Goal: Task Accomplishment & Management: Complete application form

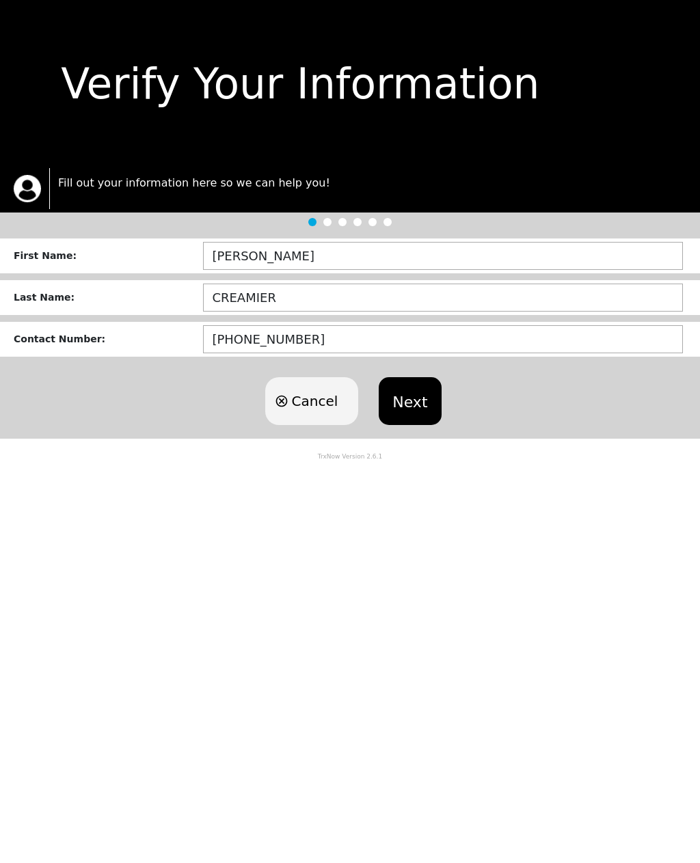
click at [416, 396] on button "Next" at bounding box center [410, 401] width 62 height 48
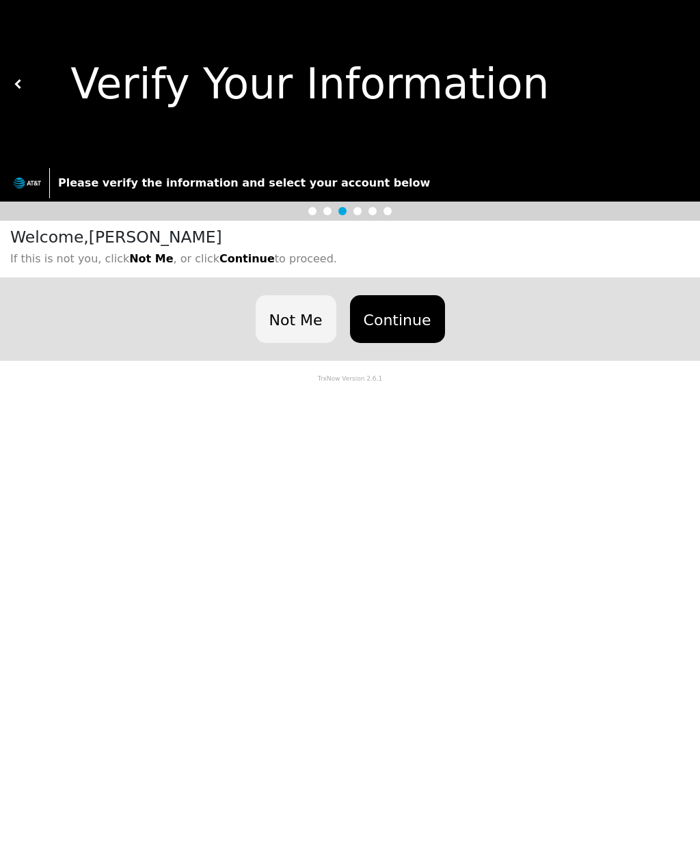
click at [307, 323] on button "Not Me" at bounding box center [296, 319] width 81 height 48
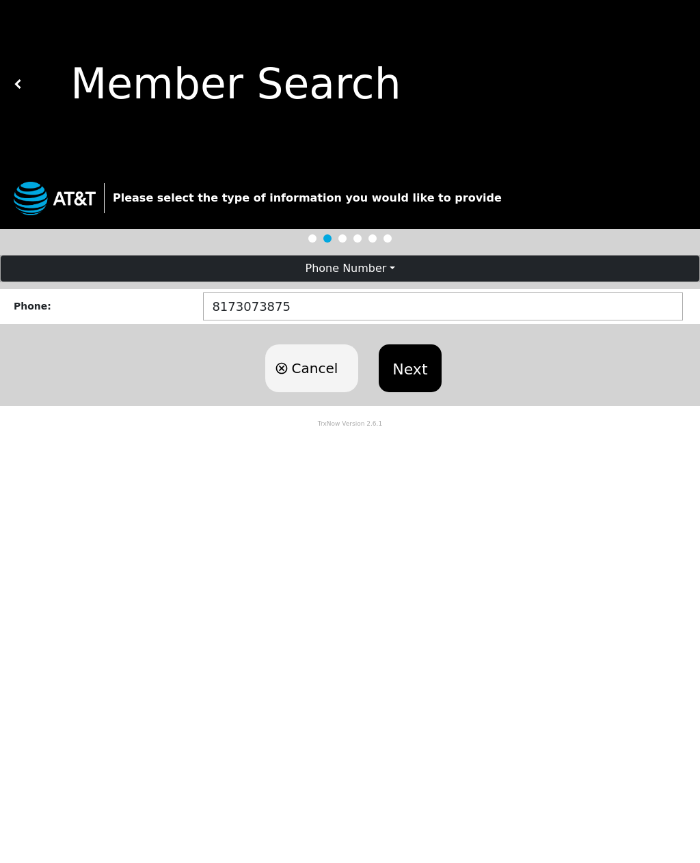
click at [422, 364] on button "Next" at bounding box center [410, 368] width 62 height 48
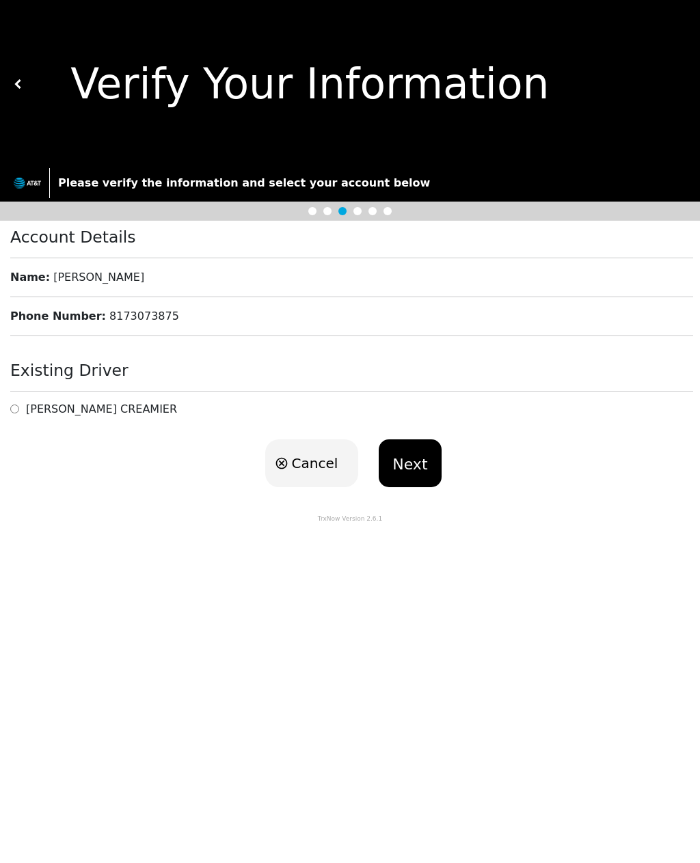
click at [658, 850] on body "Verify Your Information Please verify the information and select your account b…" at bounding box center [350, 431] width 700 height 863
click at [21, 74] on button at bounding box center [19, 84] width 10 height 168
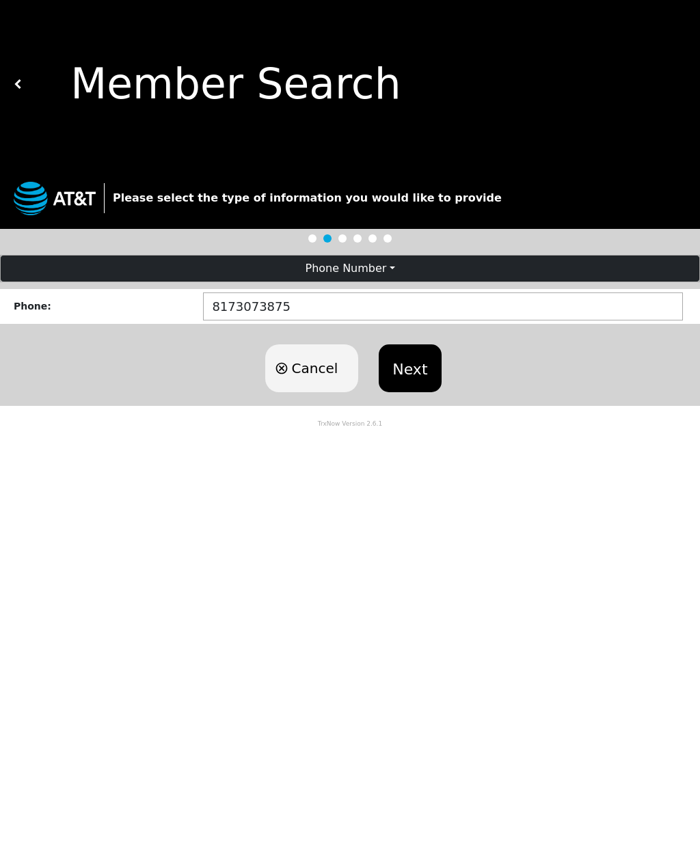
click at [407, 370] on button "Next" at bounding box center [410, 368] width 62 height 48
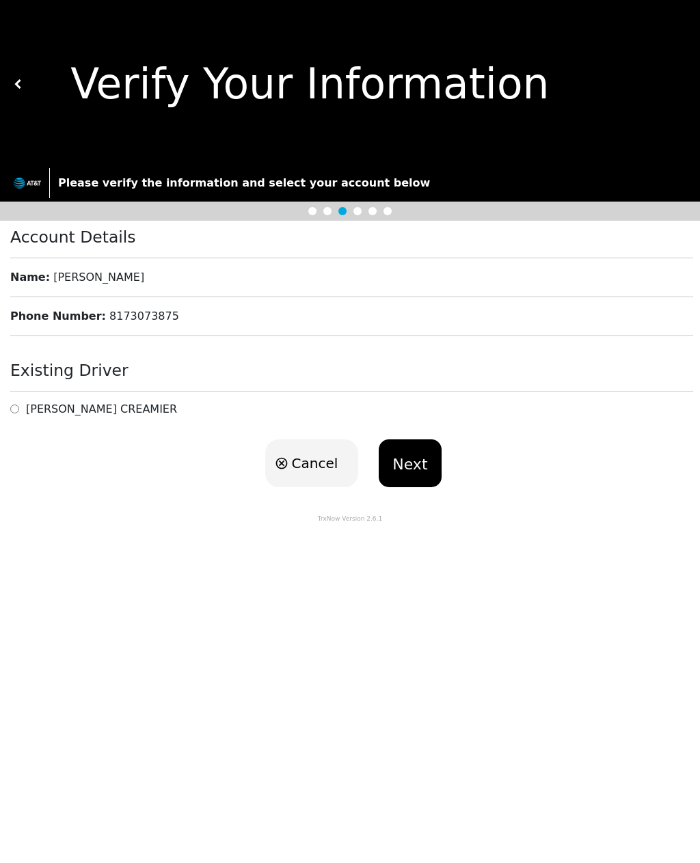
click at [14, 411] on input "radio" at bounding box center [14, 409] width 9 height 13
radio input "true"
click at [411, 478] on button "Next" at bounding box center [410, 463] width 62 height 48
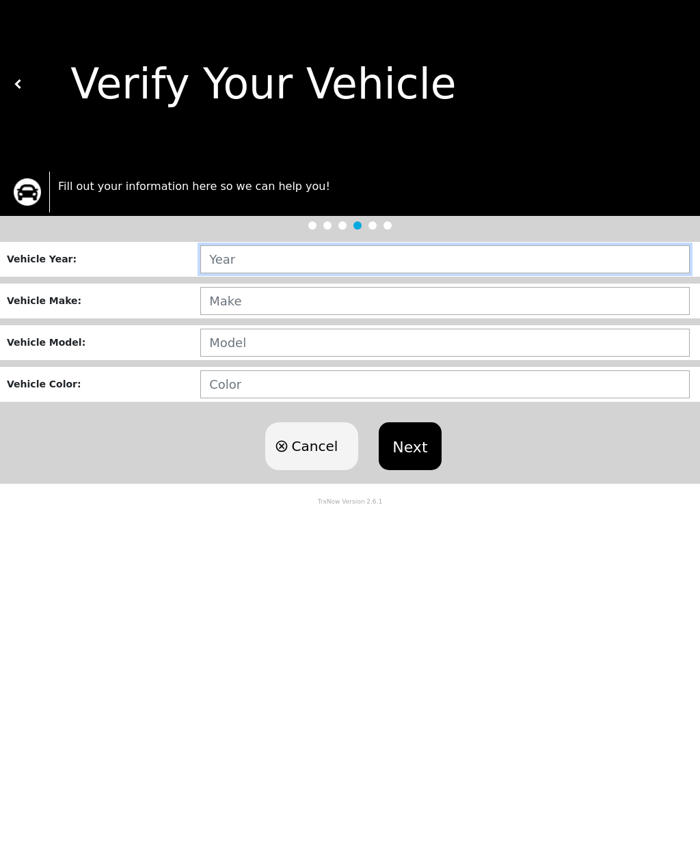
click at [275, 267] on input "text" at bounding box center [444, 259] width 489 height 28
type input "2000"
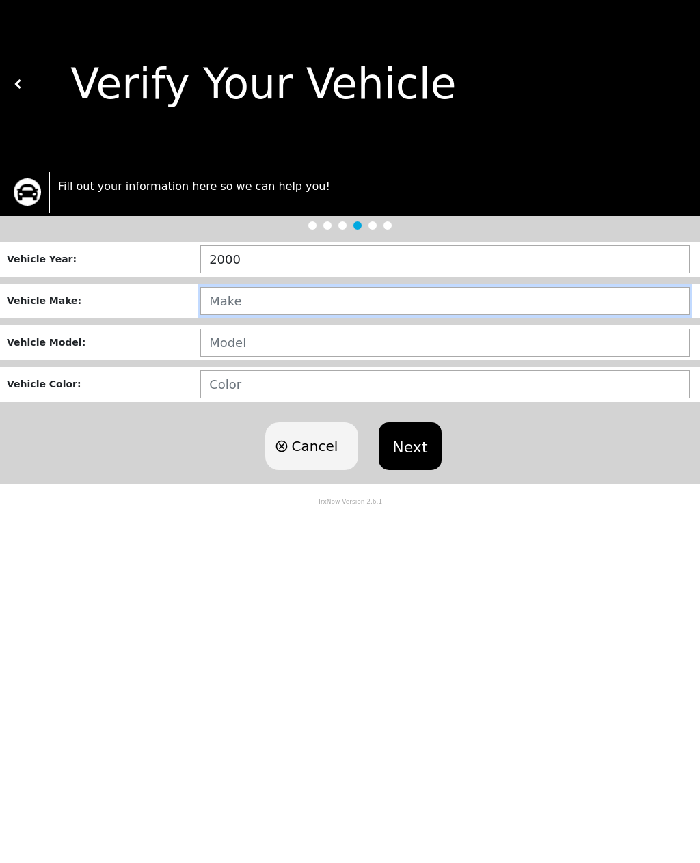
click at [271, 309] on input "text" at bounding box center [444, 301] width 489 height 28
type input "MUSTANG"
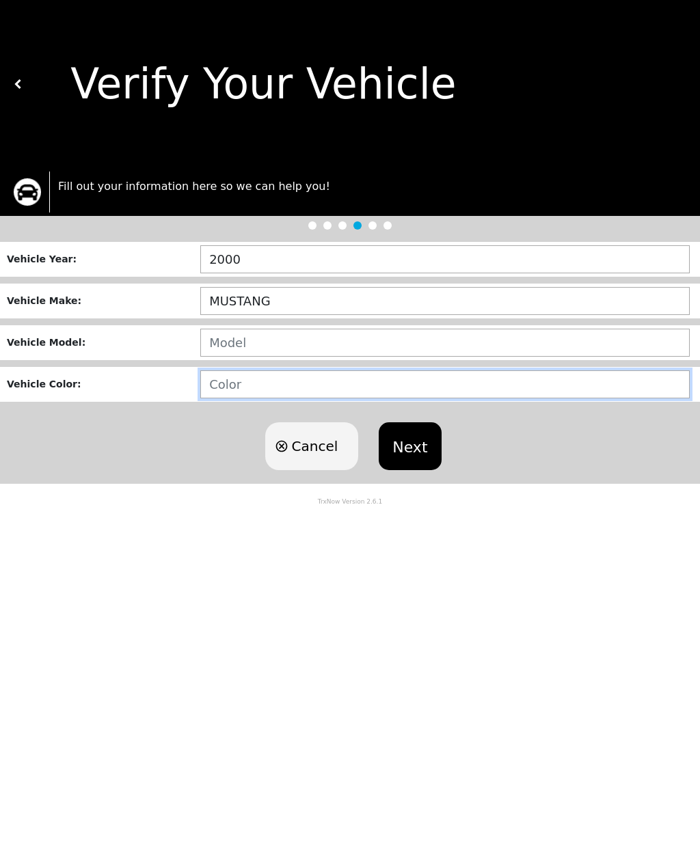
click at [260, 394] on input "text" at bounding box center [444, 384] width 489 height 28
type input "ELECTRIC BLUE"
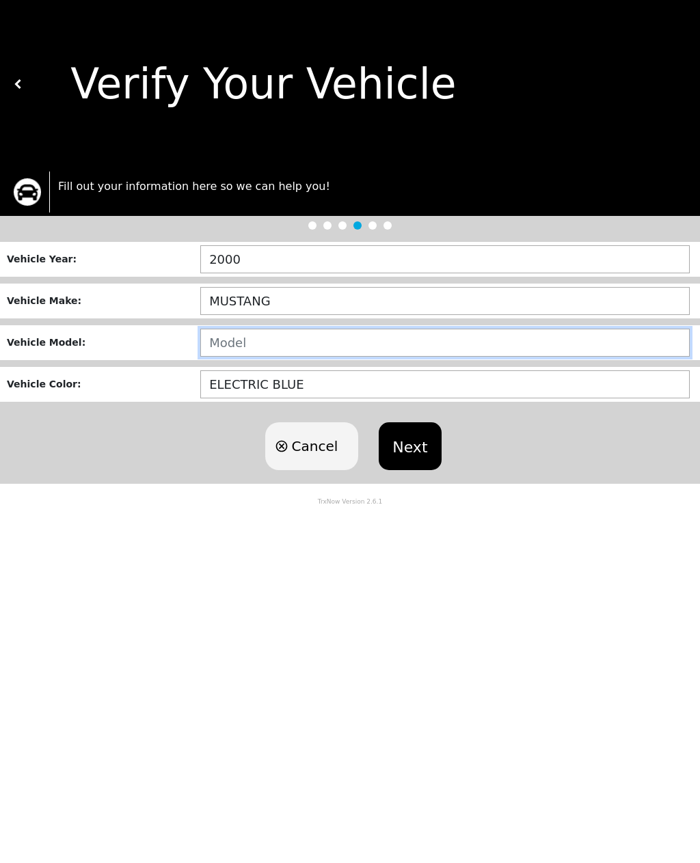
click at [272, 345] on input "text" at bounding box center [444, 343] width 489 height 28
type input "SEDAN"
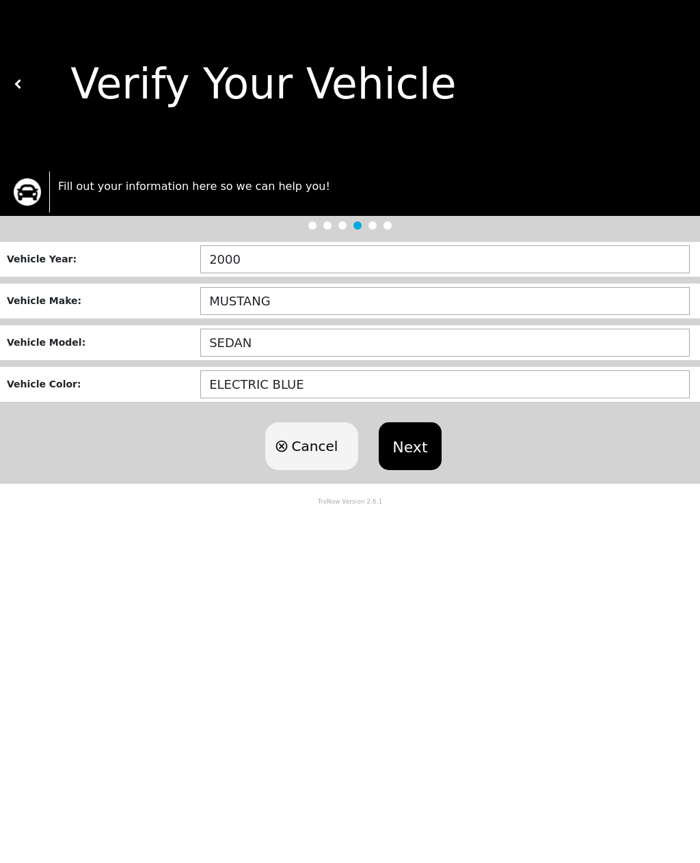
click at [426, 454] on button "Next" at bounding box center [410, 446] width 62 height 48
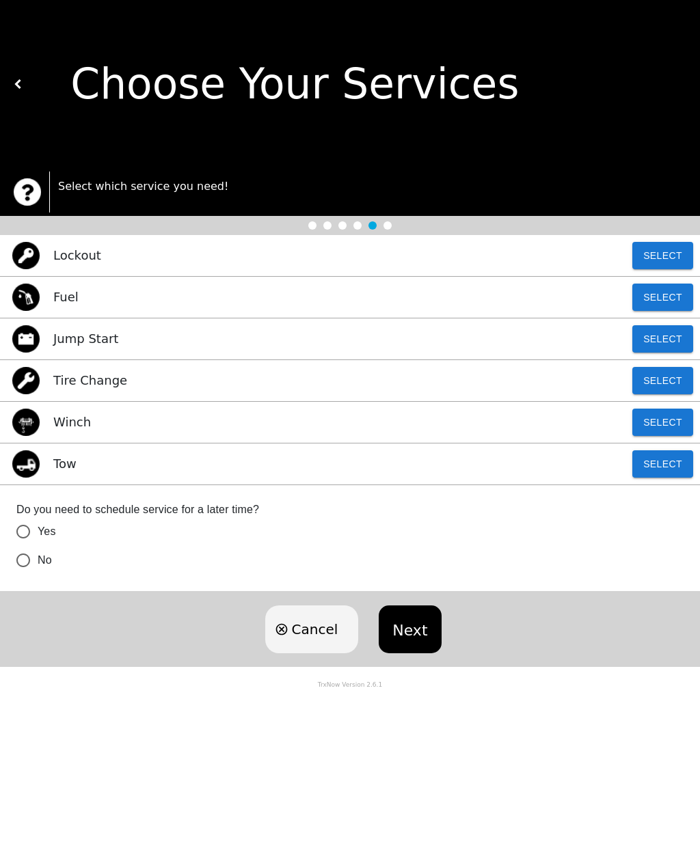
click at [57, 470] on p "Tow" at bounding box center [64, 463] width 23 height 18
click at [657, 466] on button "Select" at bounding box center [662, 463] width 61 height 27
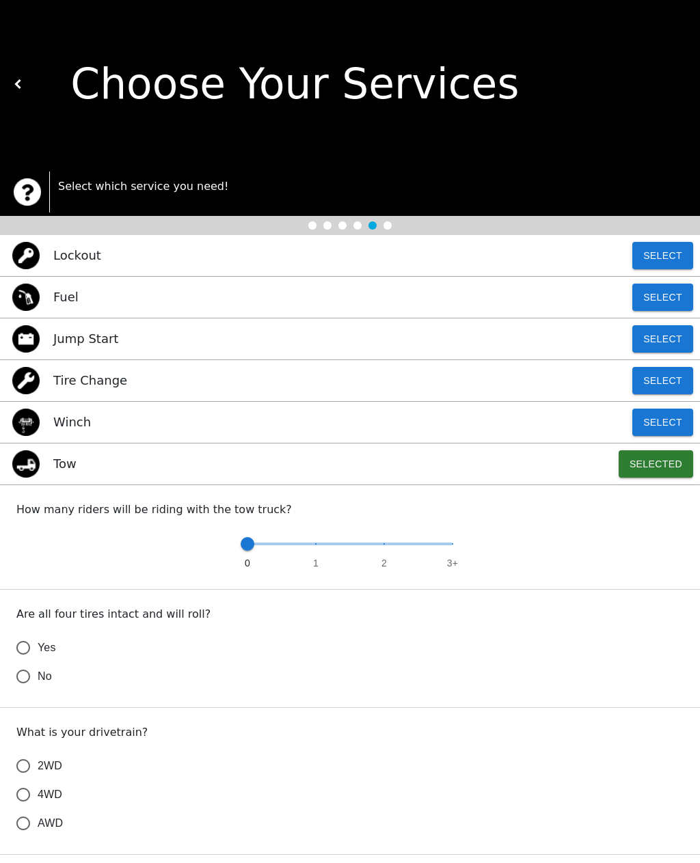
click at [29, 651] on input "Yes" at bounding box center [23, 648] width 29 height 29
click at [31, 770] on input "2WD" at bounding box center [23, 766] width 29 height 29
radio input "true"
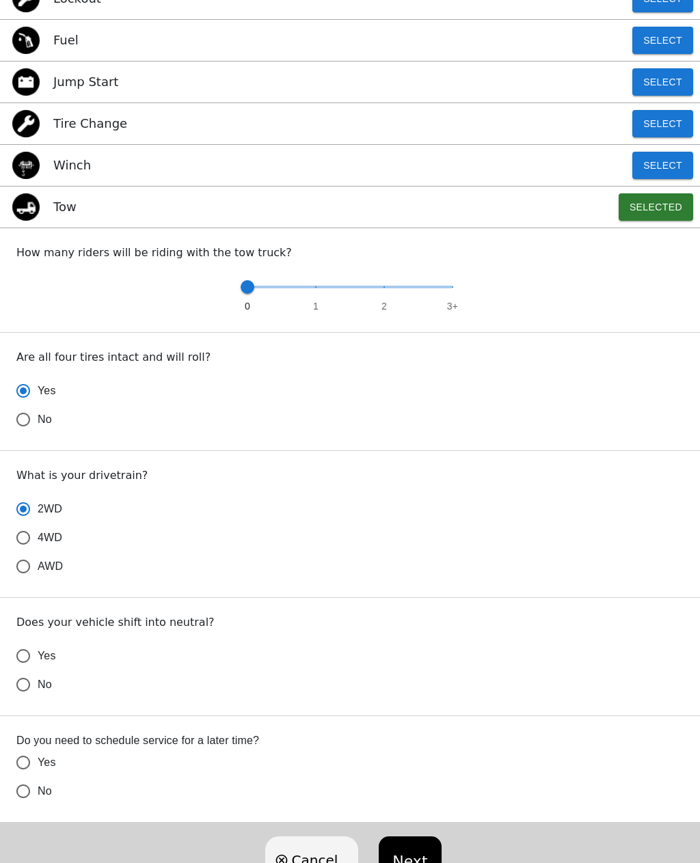
scroll to position [258, 0]
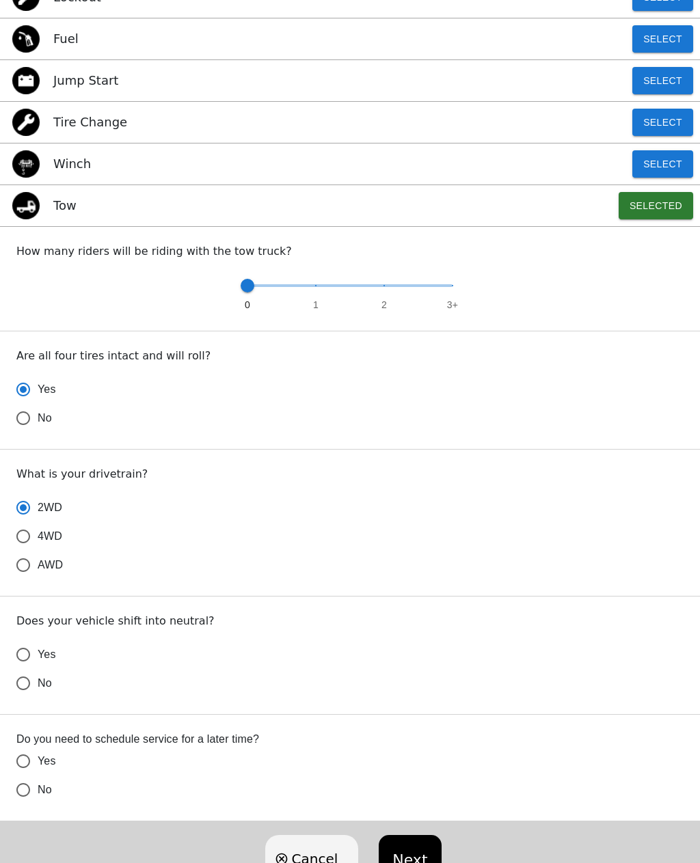
click at [29, 657] on input "Yes" at bounding box center [23, 655] width 29 height 29
radio input "false"
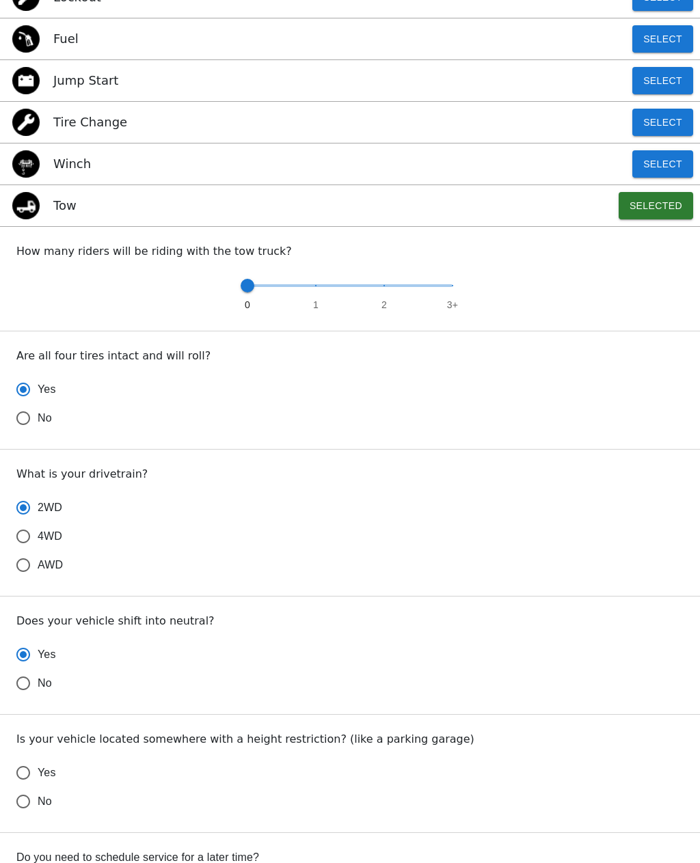
click at [27, 807] on input "No" at bounding box center [23, 801] width 29 height 29
radio input "false"
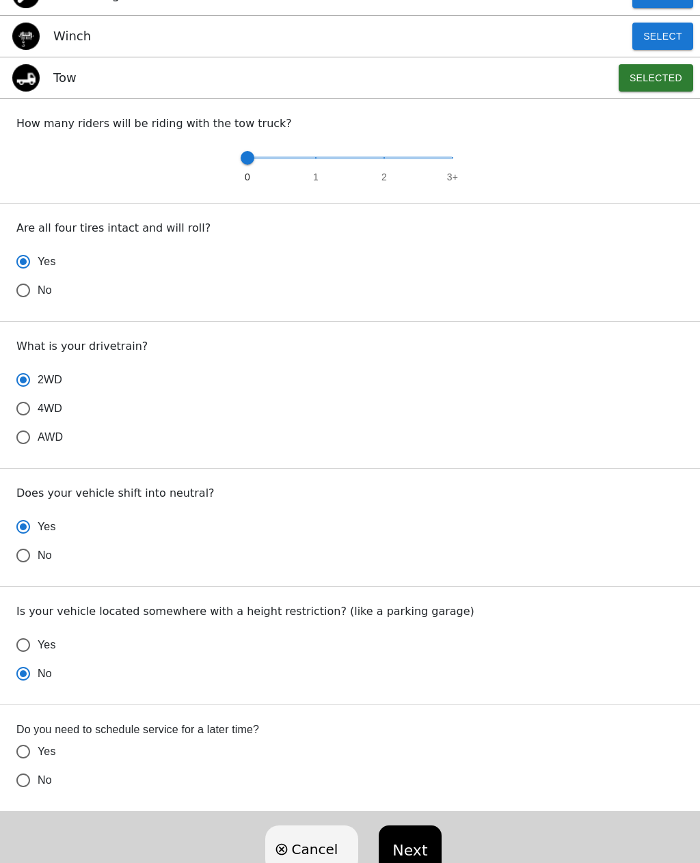
scroll to position [389, 0]
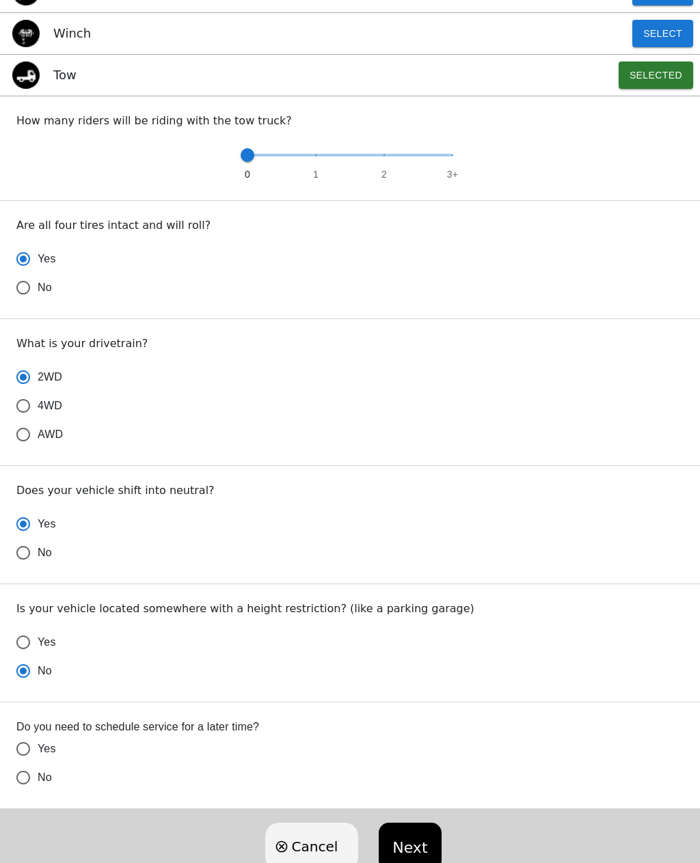
click at [31, 787] on input "No" at bounding box center [23, 777] width 29 height 29
radio input "false"
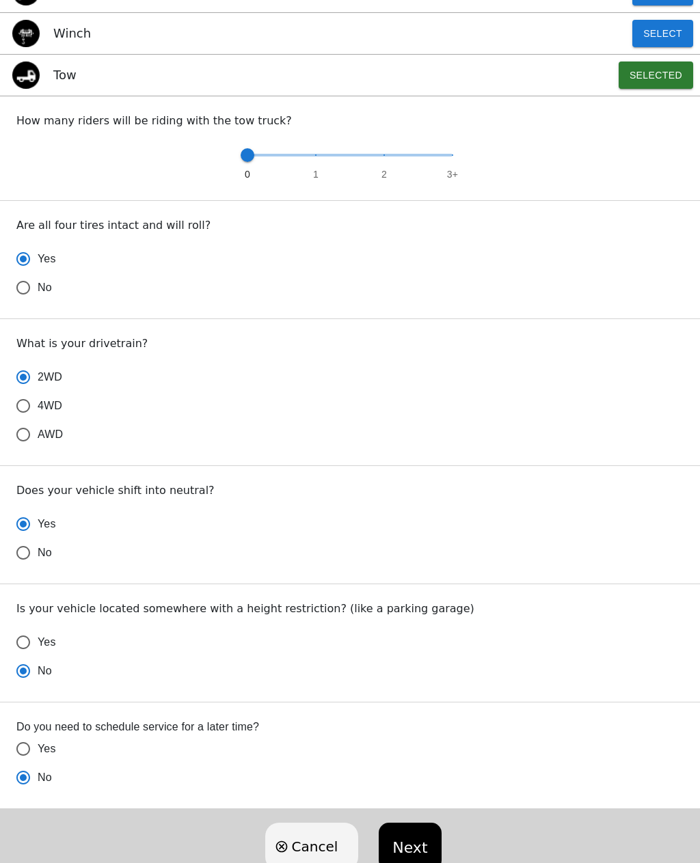
click at [416, 849] on button "Next" at bounding box center [410, 847] width 62 height 48
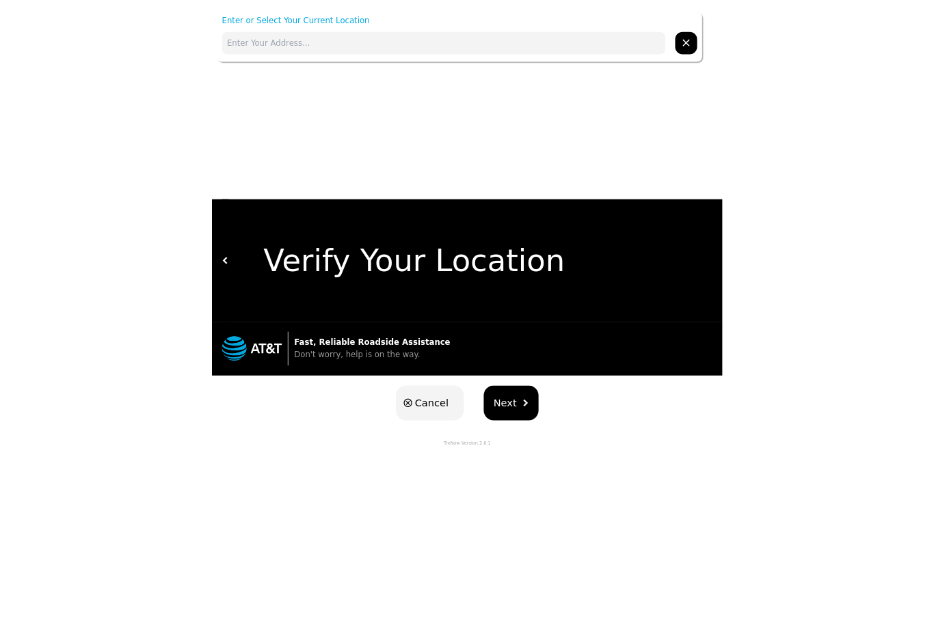
scroll to position [0, 0]
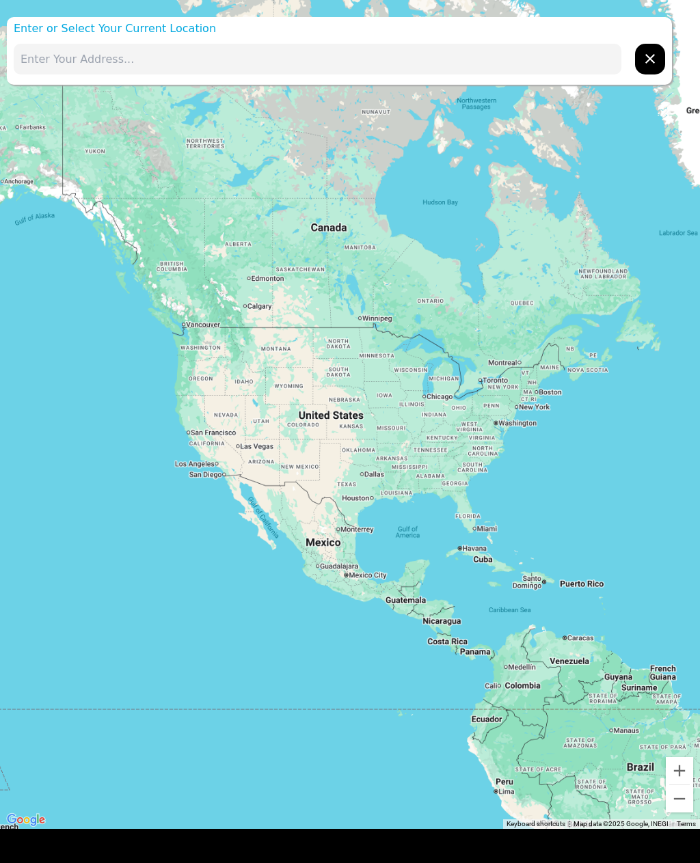
click at [154, 68] on input "text" at bounding box center [318, 59] width 608 height 31
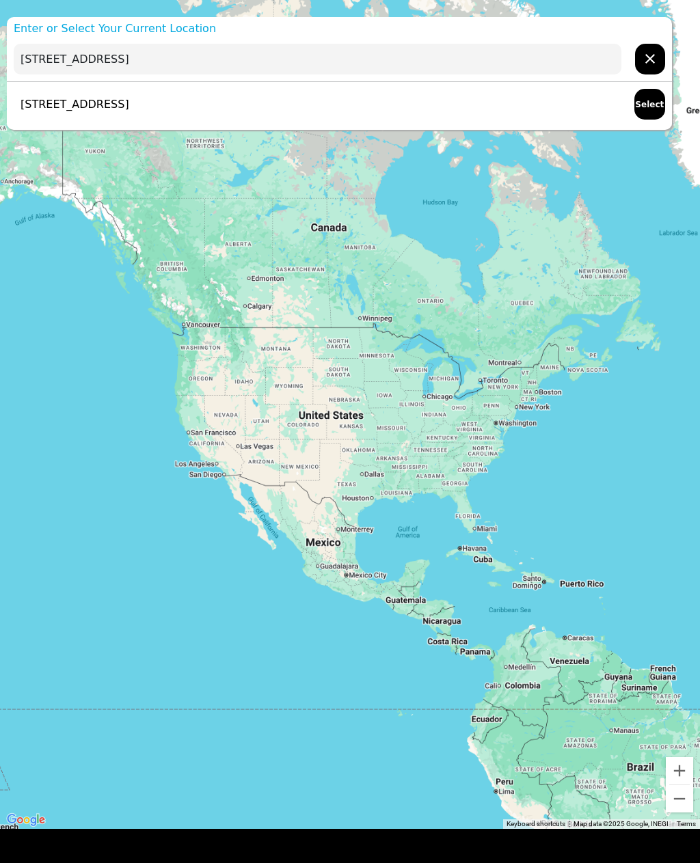
click at [129, 112] on p "[STREET_ADDRESS]" at bounding box center [71, 104] width 115 height 16
type input "[STREET_ADDRESS]"
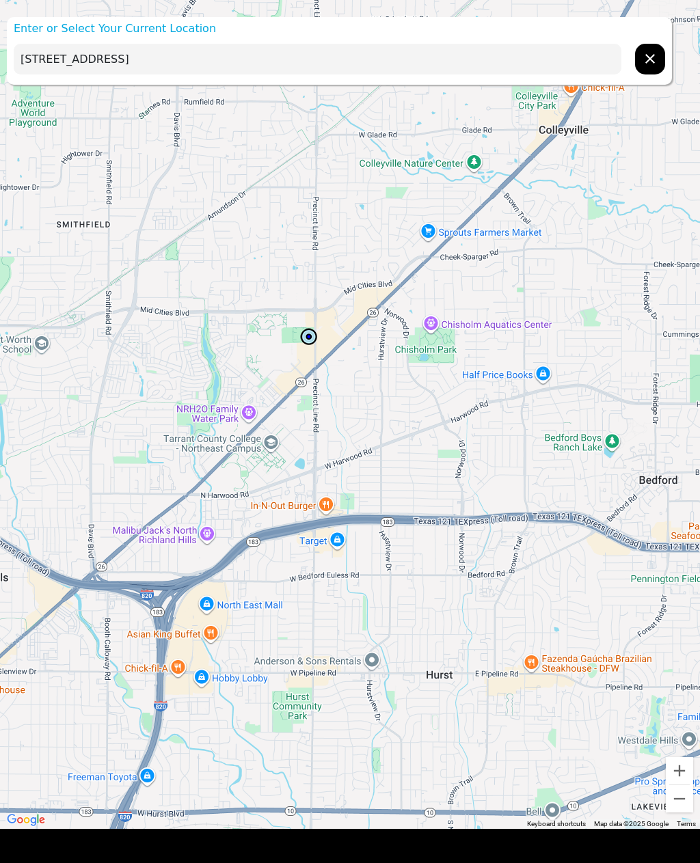
click at [647, 65] on icon "hidden" at bounding box center [650, 59] width 16 height 16
click at [154, 62] on input "text" at bounding box center [318, 59] width 608 height 31
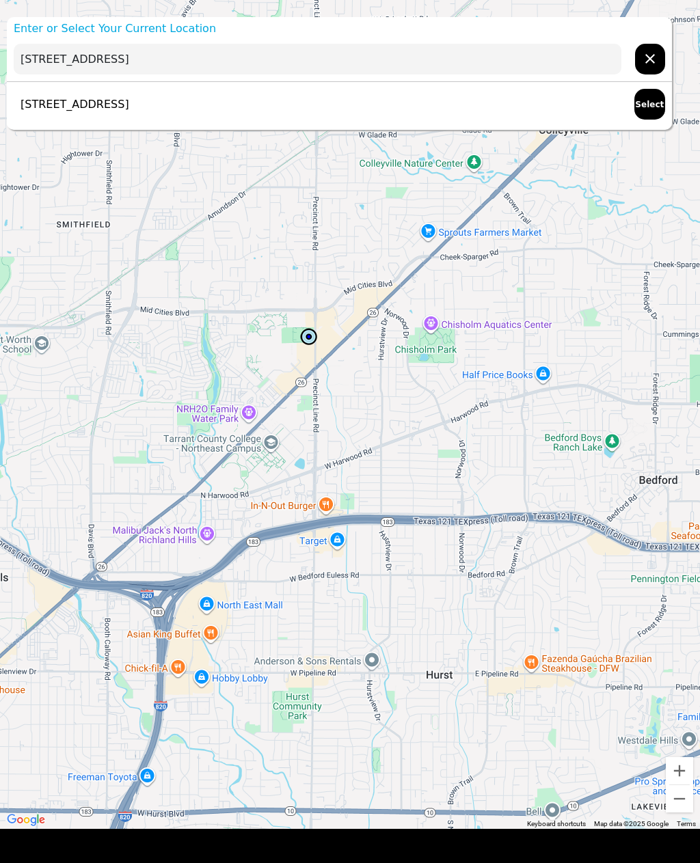
click at [129, 108] on p "[STREET_ADDRESS]" at bounding box center [71, 104] width 115 height 16
type input "[STREET_ADDRESS]"
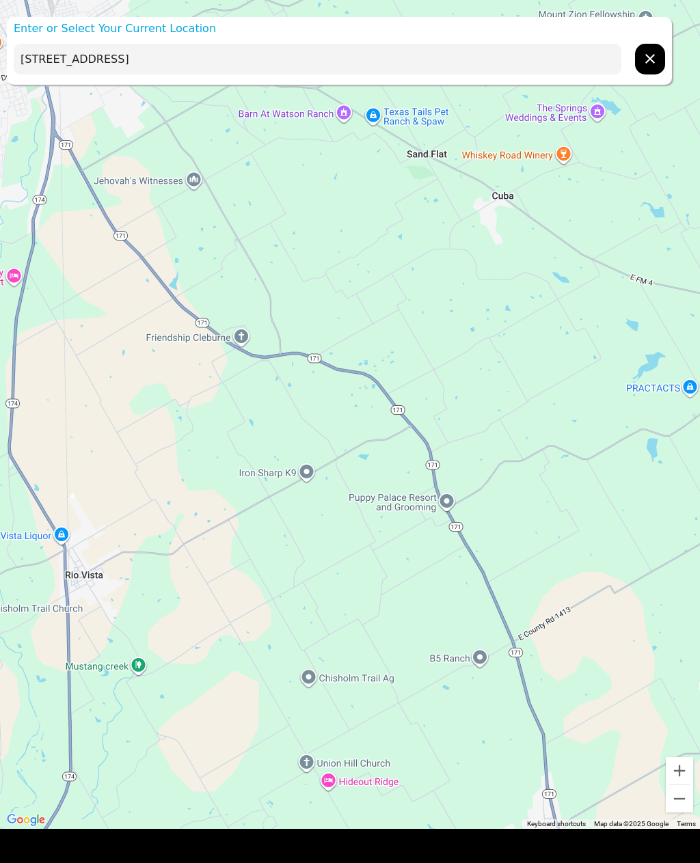
click at [296, 56] on input "[STREET_ADDRESS]" at bounding box center [318, 59] width 608 height 31
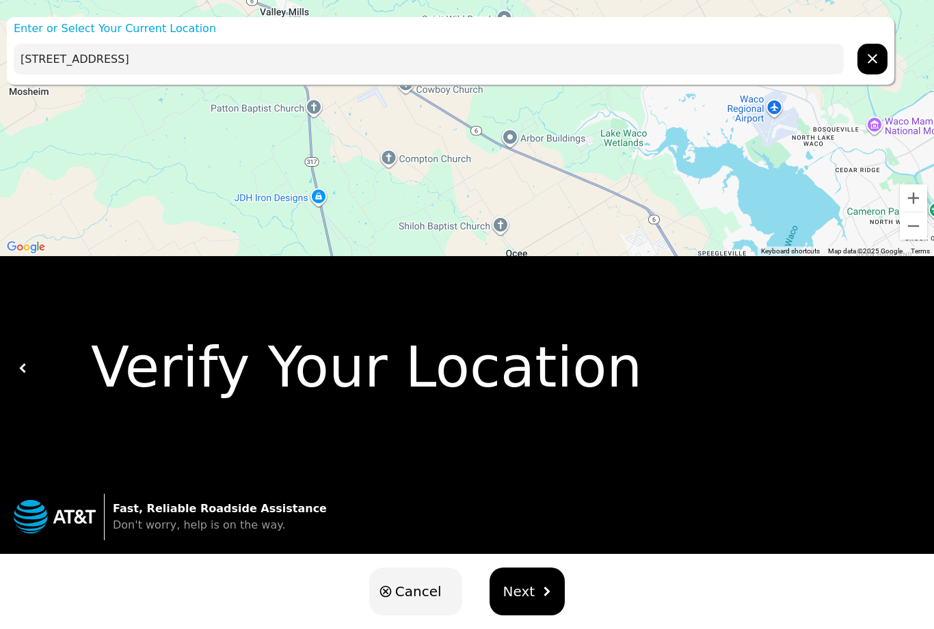
scroll to position [23, 0]
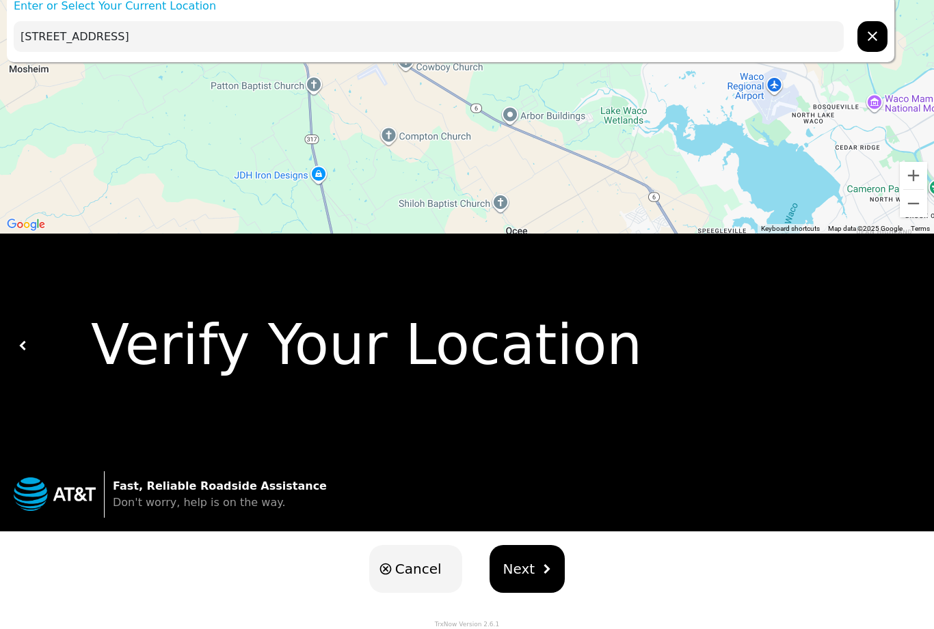
click at [40, 346] on div "Verify Your Location" at bounding box center [471, 345] width 886 height 84
click at [38, 340] on div "Verify Your Location" at bounding box center [471, 345] width 886 height 84
click at [258, 345] on div "Verify Your Location" at bounding box center [471, 345] width 886 height 84
click at [27, 337] on button at bounding box center [23, 346] width 10 height 224
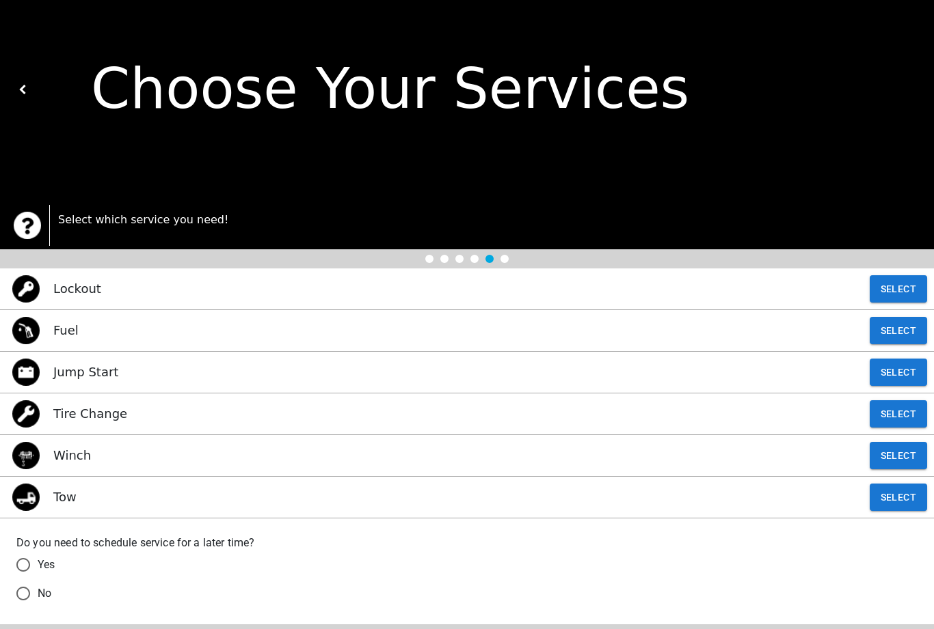
scroll to position [0, 0]
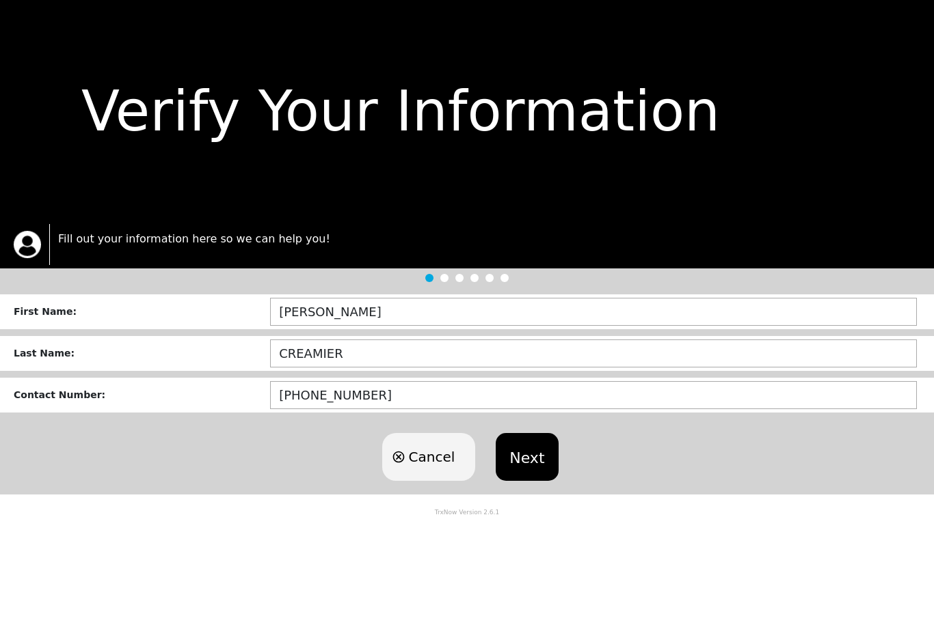
click at [526, 457] on button "Next" at bounding box center [526, 457] width 62 height 48
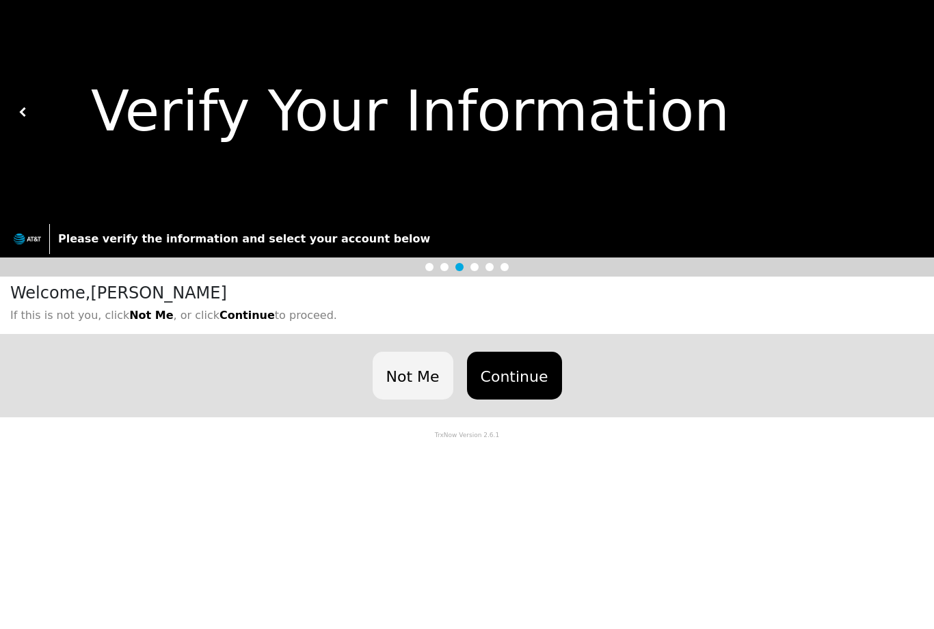
click at [508, 363] on button "Continue" at bounding box center [514, 376] width 95 height 48
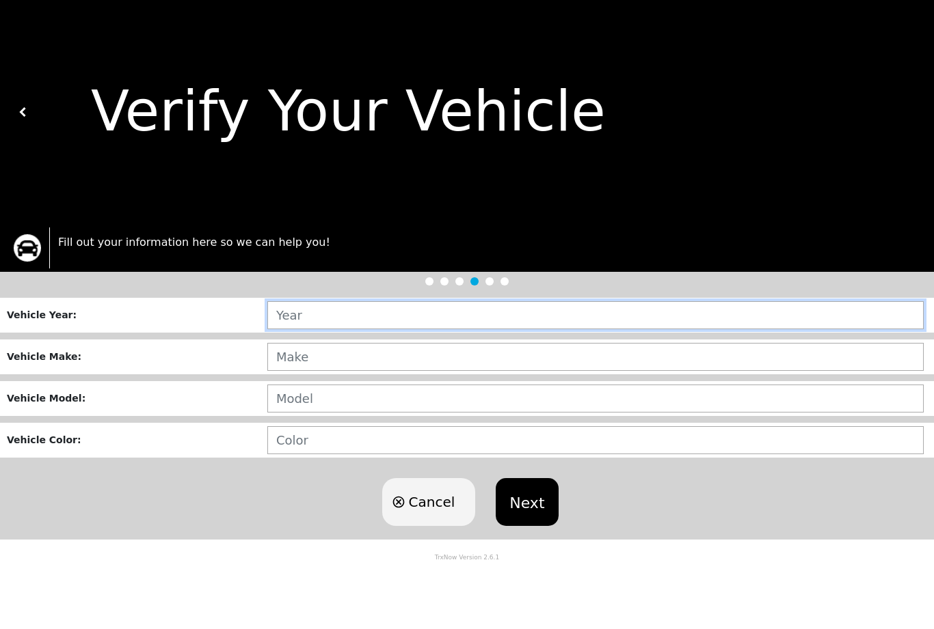
click at [367, 312] on input "text" at bounding box center [595, 315] width 656 height 28
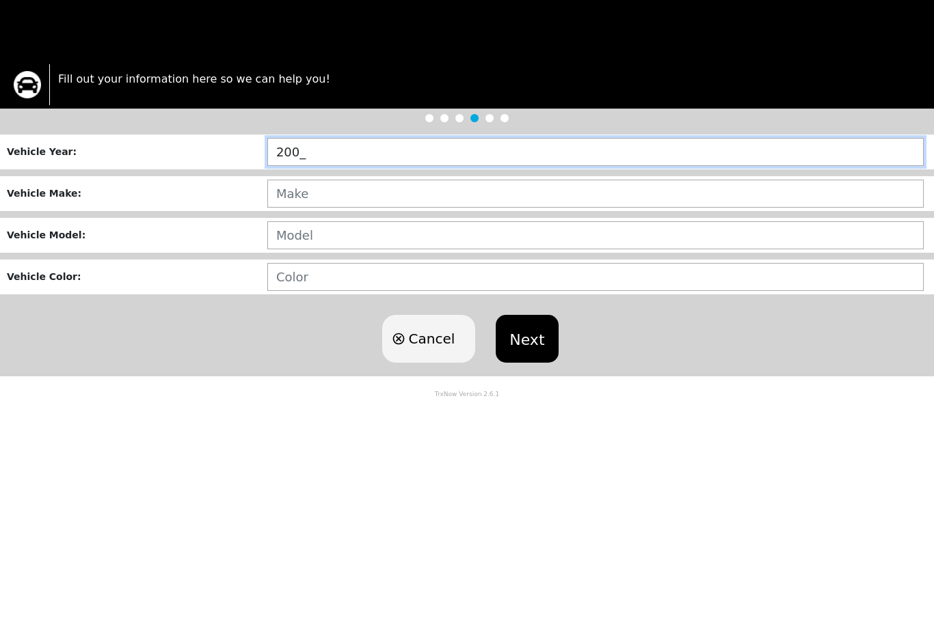
type input "2000"
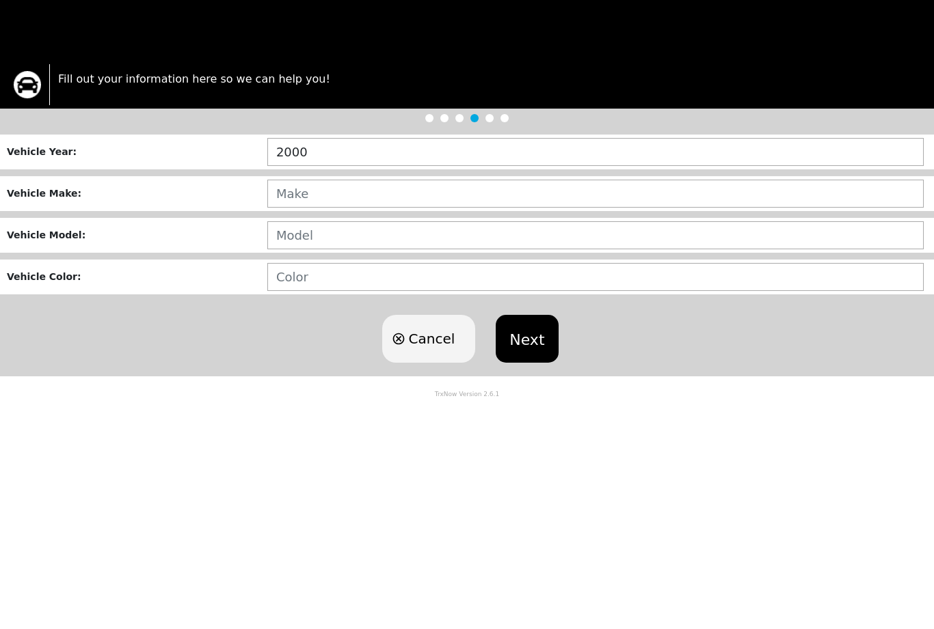
click at [349, 343] on input "text" at bounding box center [595, 357] width 656 height 28
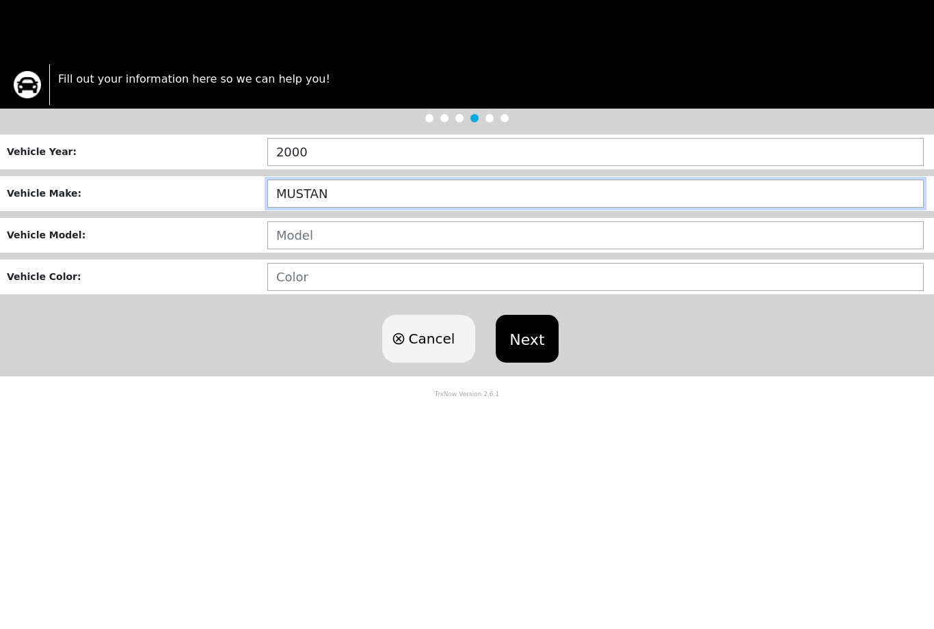
type input "MUSTANG"
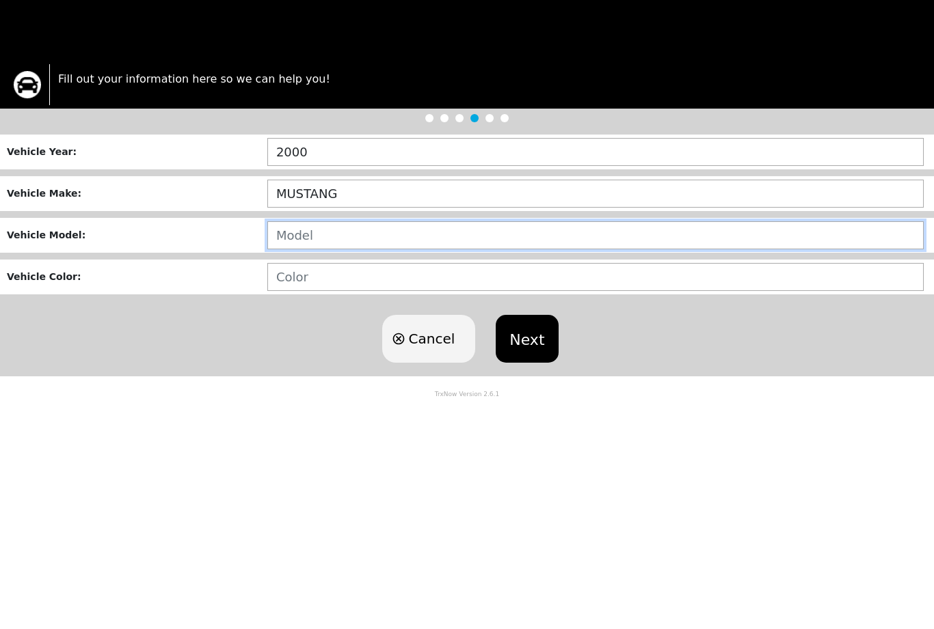
click at [337, 385] on input "text" at bounding box center [595, 399] width 656 height 28
type input "SEDAN"
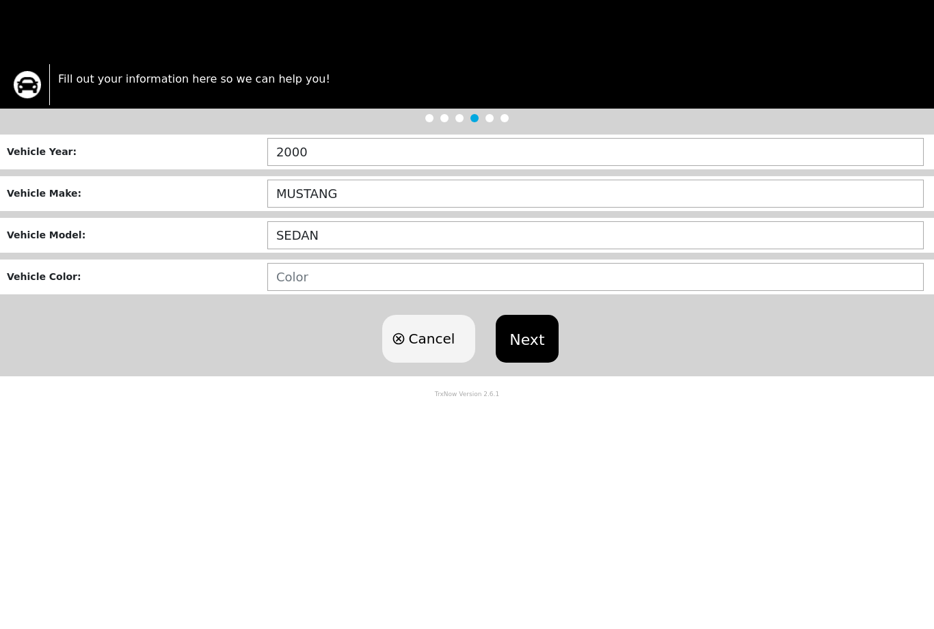
click at [333, 426] on input "text" at bounding box center [595, 440] width 656 height 28
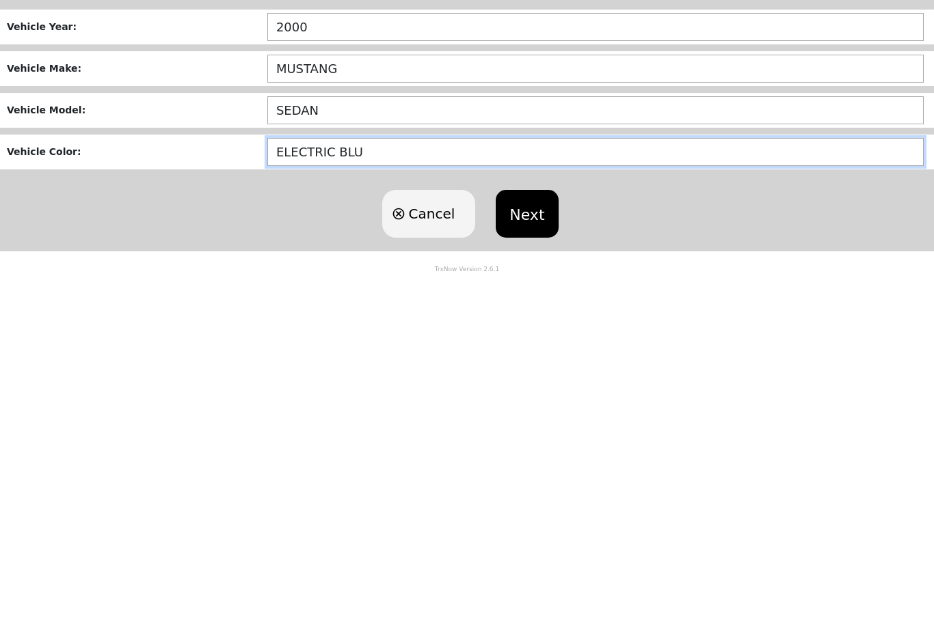
type input "ELECTRIC BLUE"
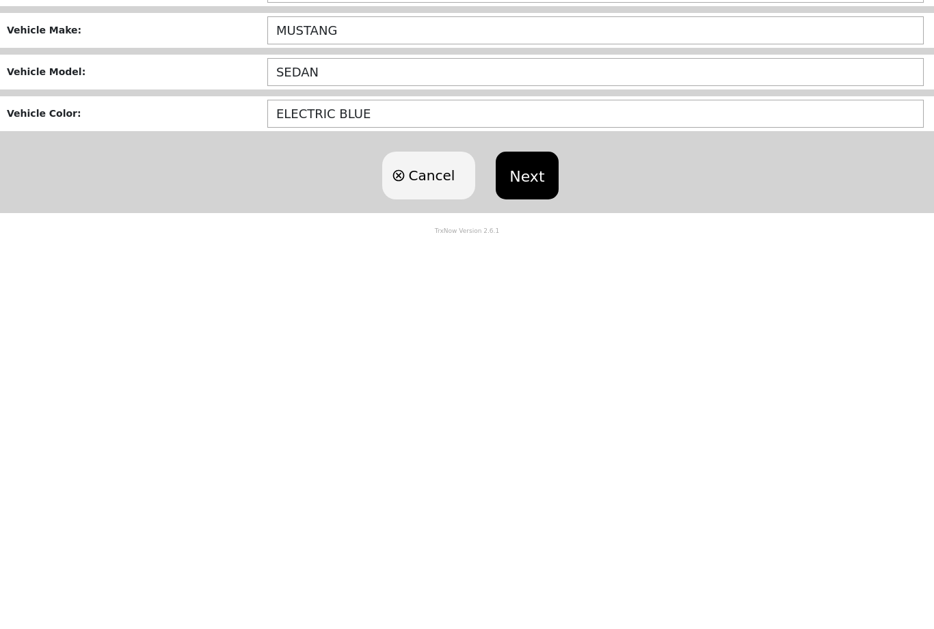
click at [530, 478] on button "Next" at bounding box center [526, 502] width 62 height 48
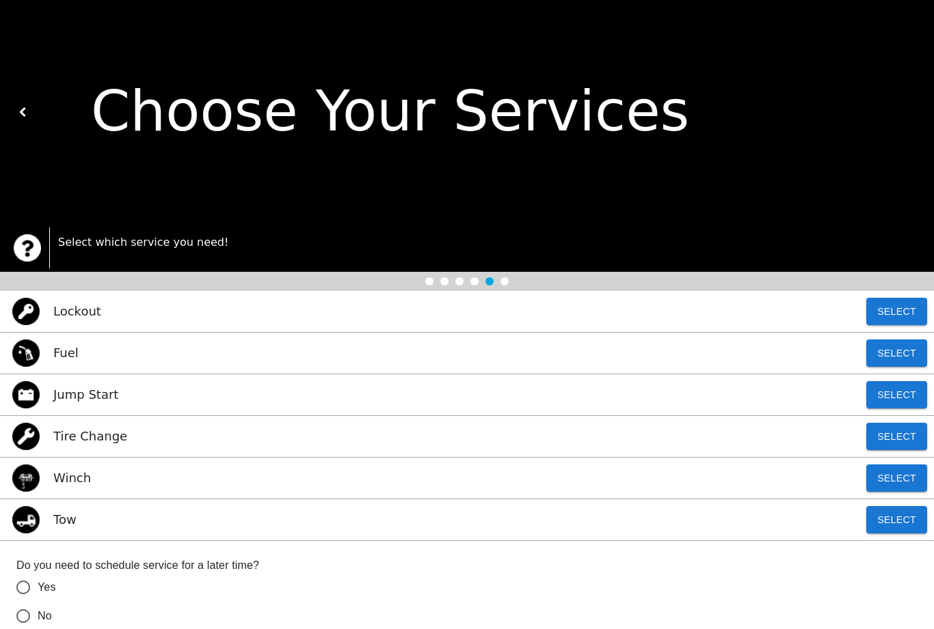
click at [903, 525] on button "Select" at bounding box center [896, 519] width 61 height 27
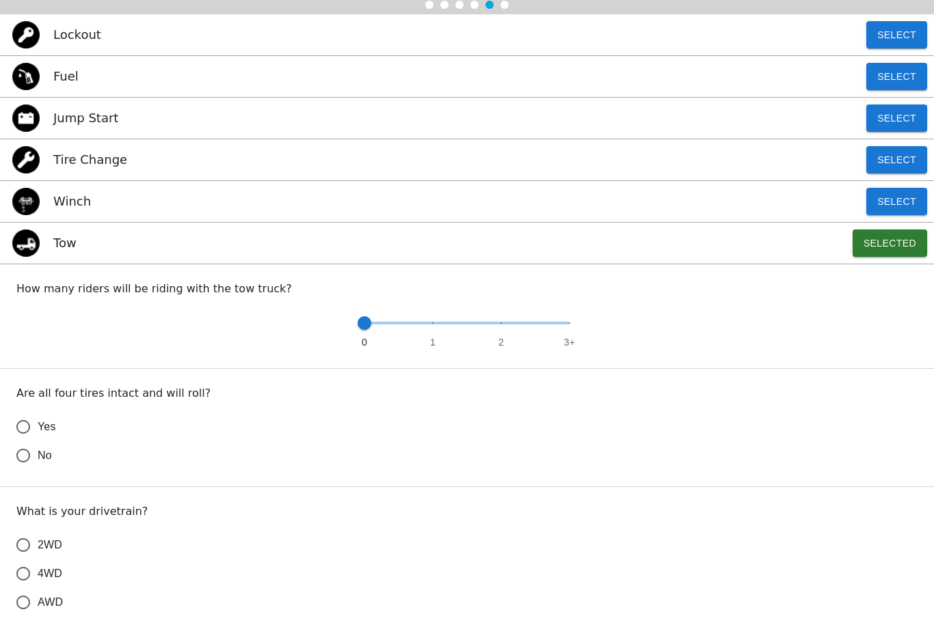
scroll to position [277, 0]
click at [27, 435] on input "Yes" at bounding box center [23, 427] width 29 height 29
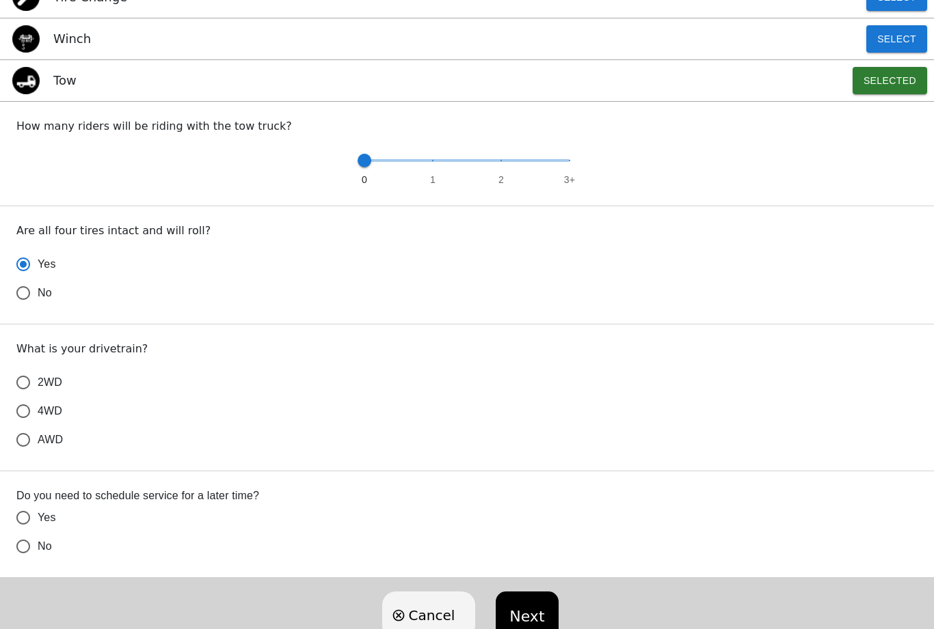
scroll to position [442, 0]
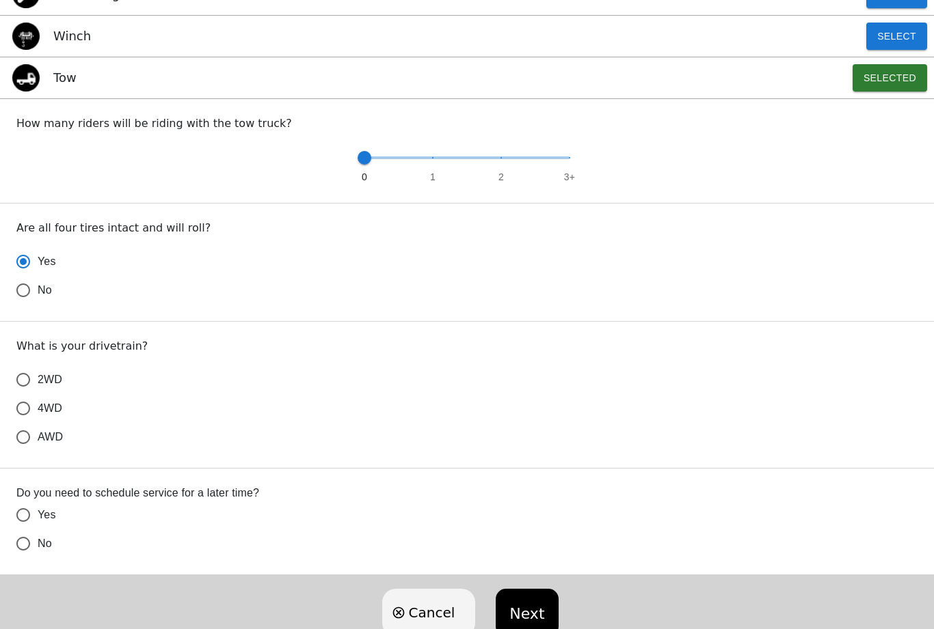
click at [29, 385] on input "2WD" at bounding box center [23, 380] width 29 height 29
radio input "true"
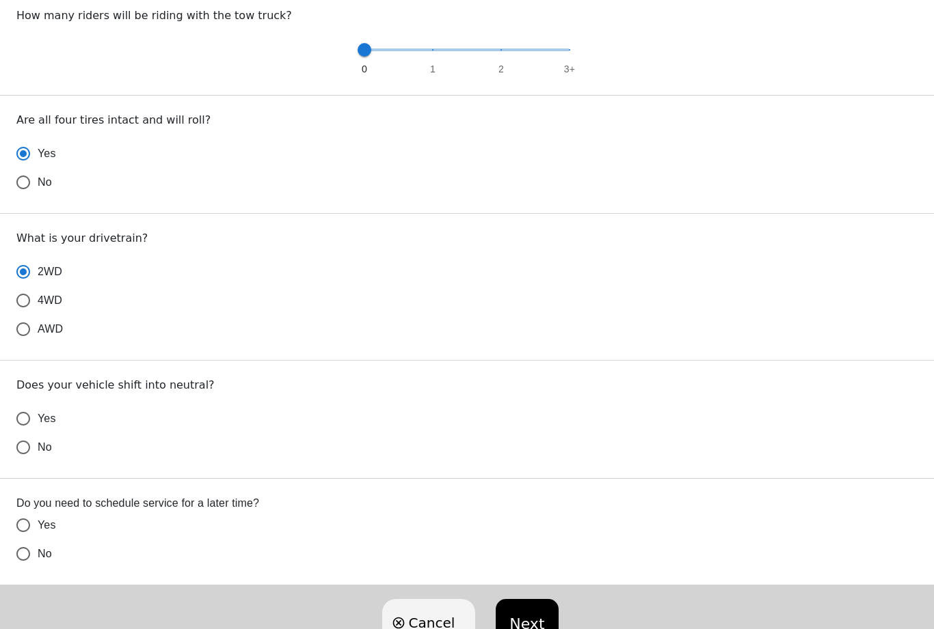
scroll to position [555, 0]
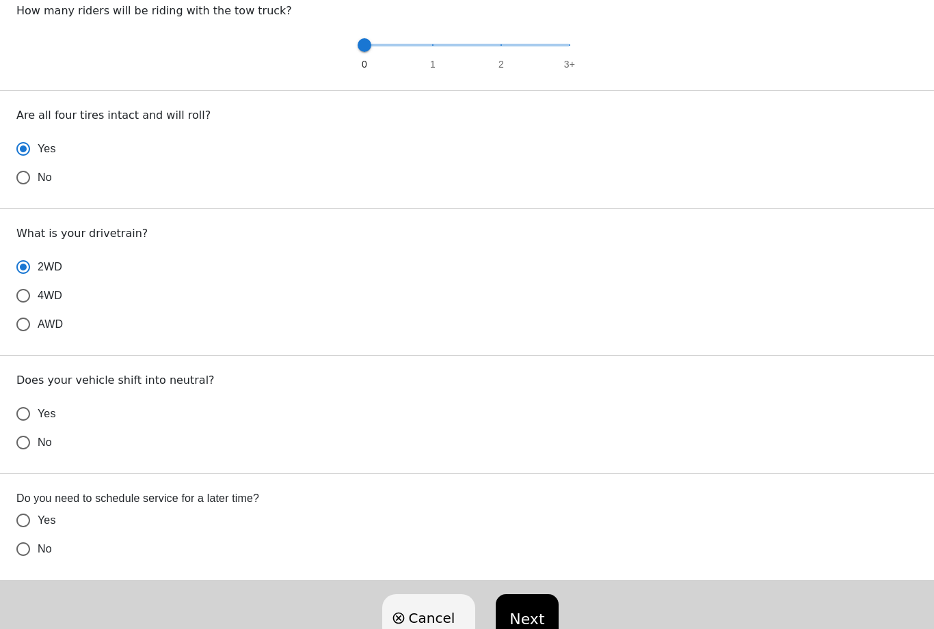
click at [28, 420] on input "Yes" at bounding box center [23, 414] width 29 height 29
radio input "false"
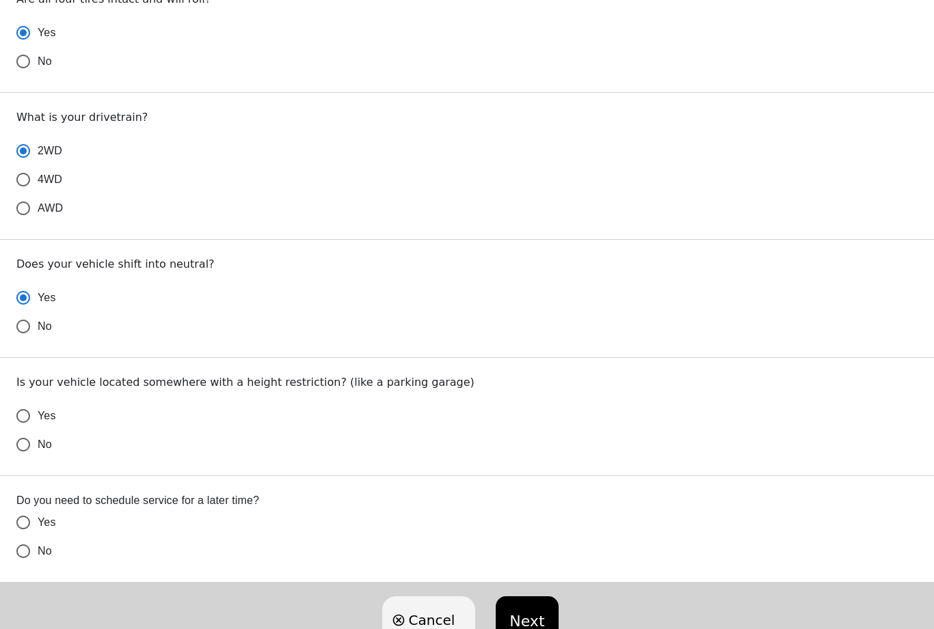
scroll to position [679, 0]
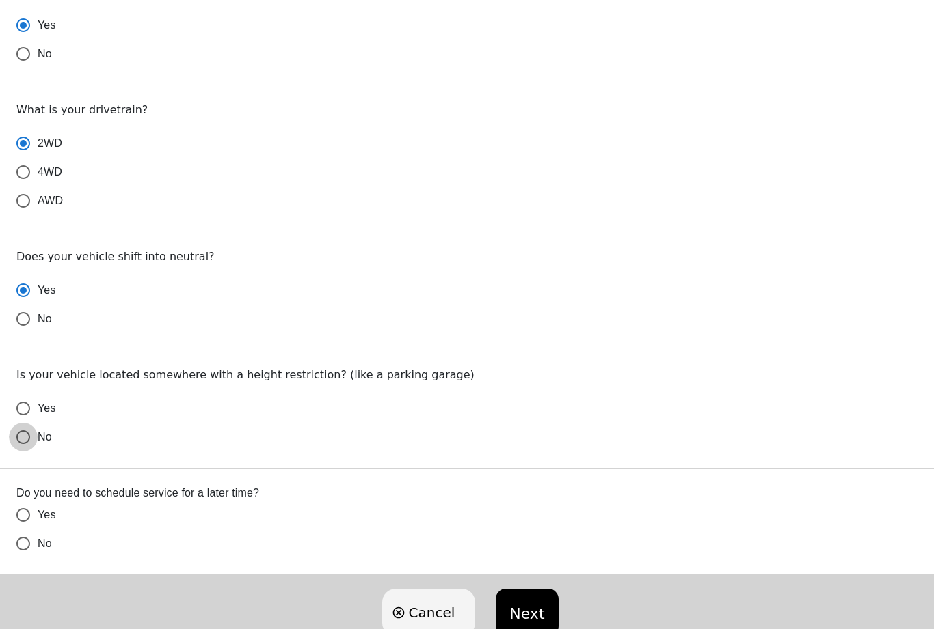
click at [31, 446] on input "No" at bounding box center [23, 437] width 29 height 29
radio input "false"
click at [35, 548] on input "No" at bounding box center [23, 544] width 29 height 29
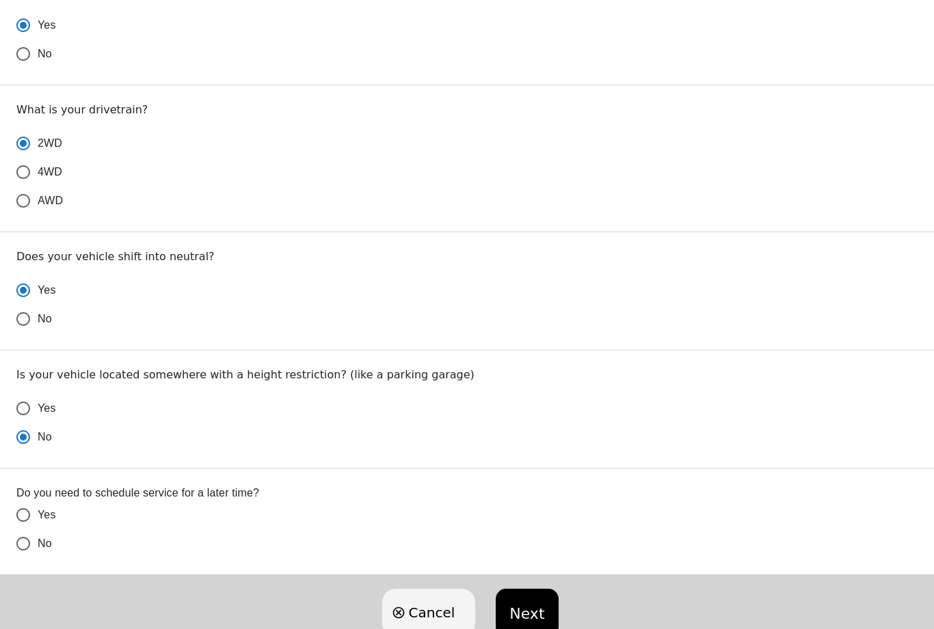
radio input "false"
click at [544, 608] on button "Next" at bounding box center [526, 613] width 62 height 48
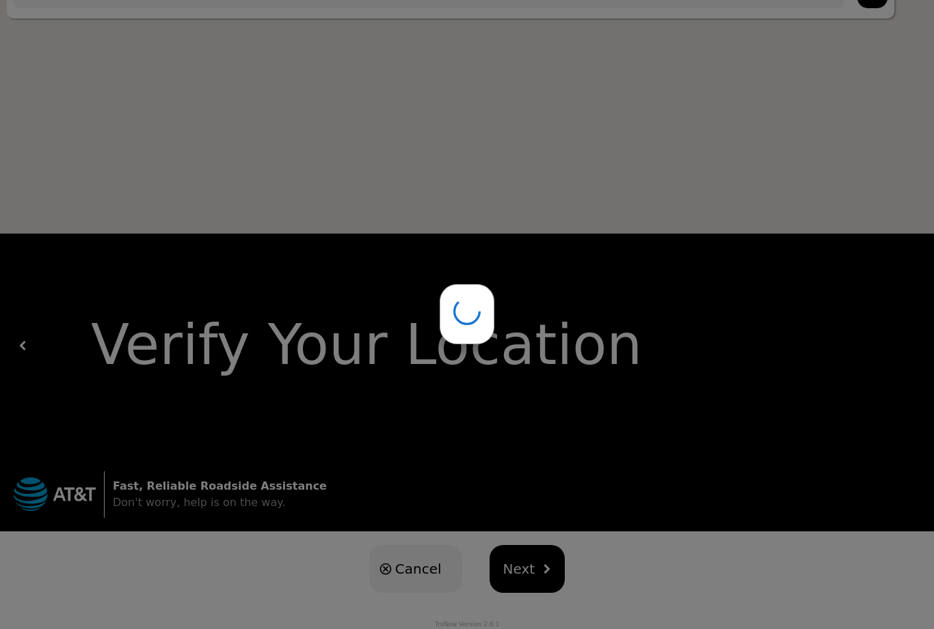
scroll to position [23, 0]
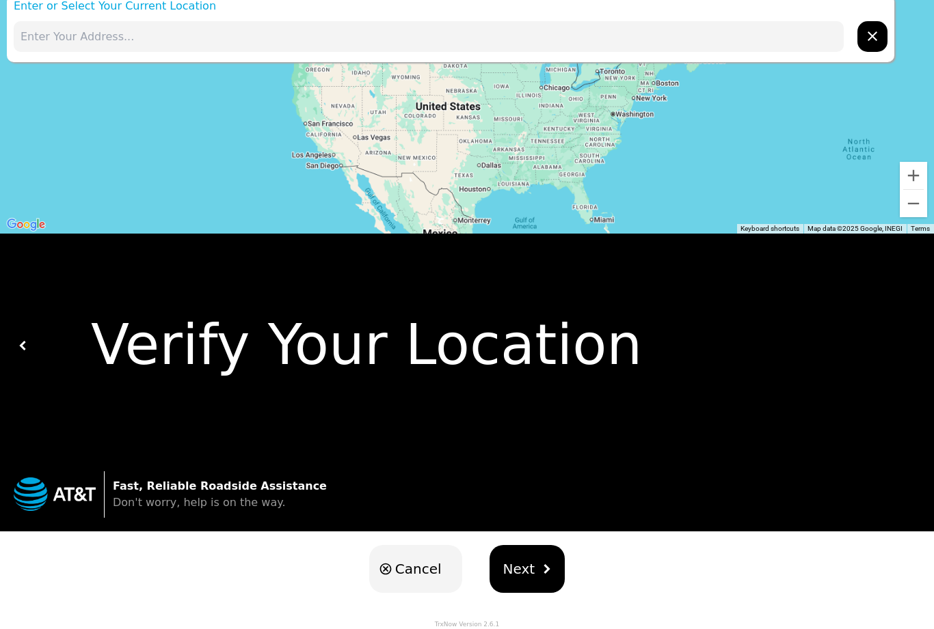
click at [162, 44] on input "text" at bounding box center [429, 36] width 830 height 31
type input "L"
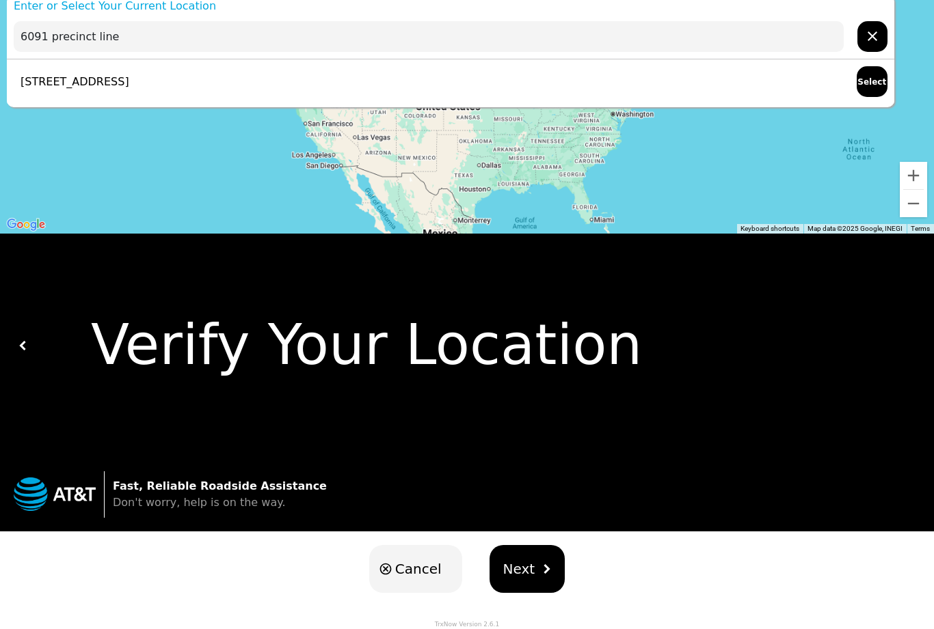
click at [873, 85] on button "Select" at bounding box center [871, 81] width 31 height 31
type input "[STREET_ADDRESS]"
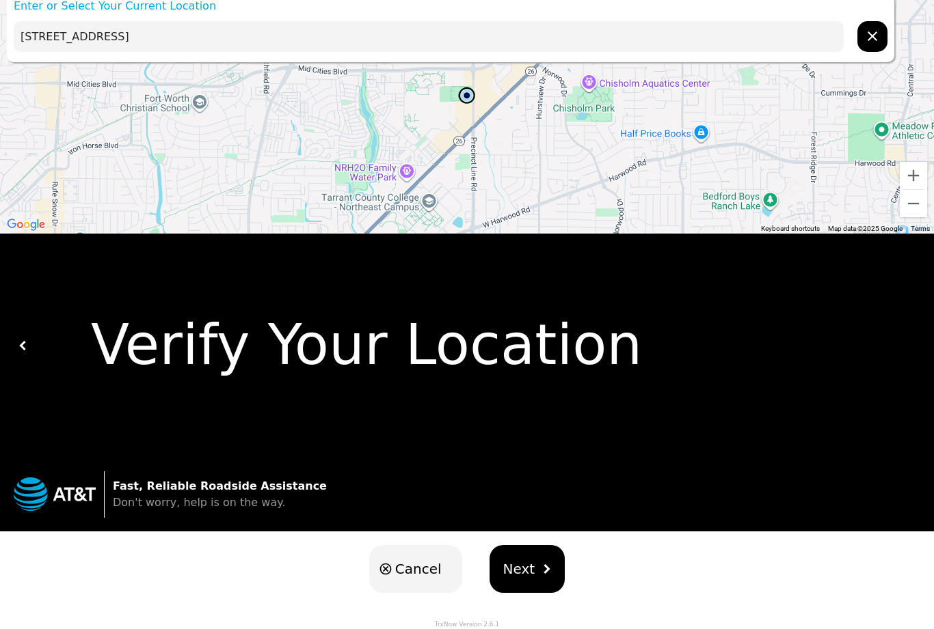
click at [544, 564] on img "hidden" at bounding box center [546, 569] width 10 height 10
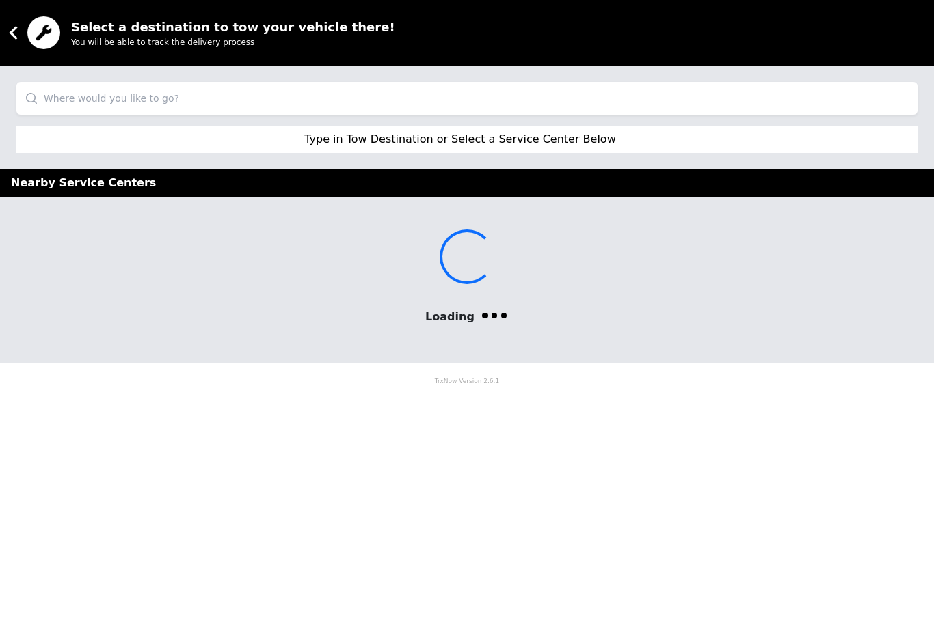
scroll to position [0, 0]
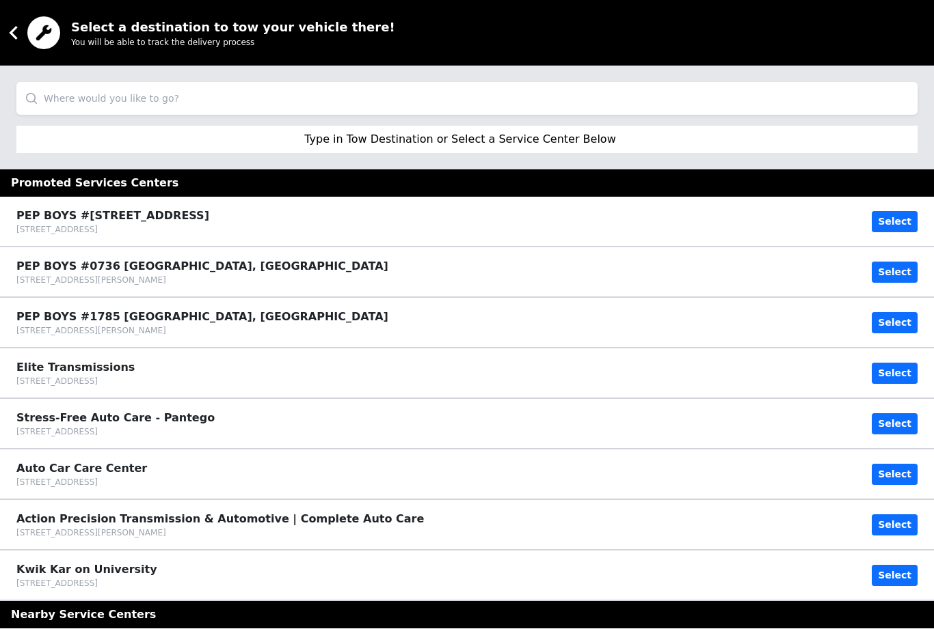
click at [203, 96] on input "search" at bounding box center [466, 98] width 901 height 33
click at [203, 95] on input "search" at bounding box center [466, 98] width 901 height 33
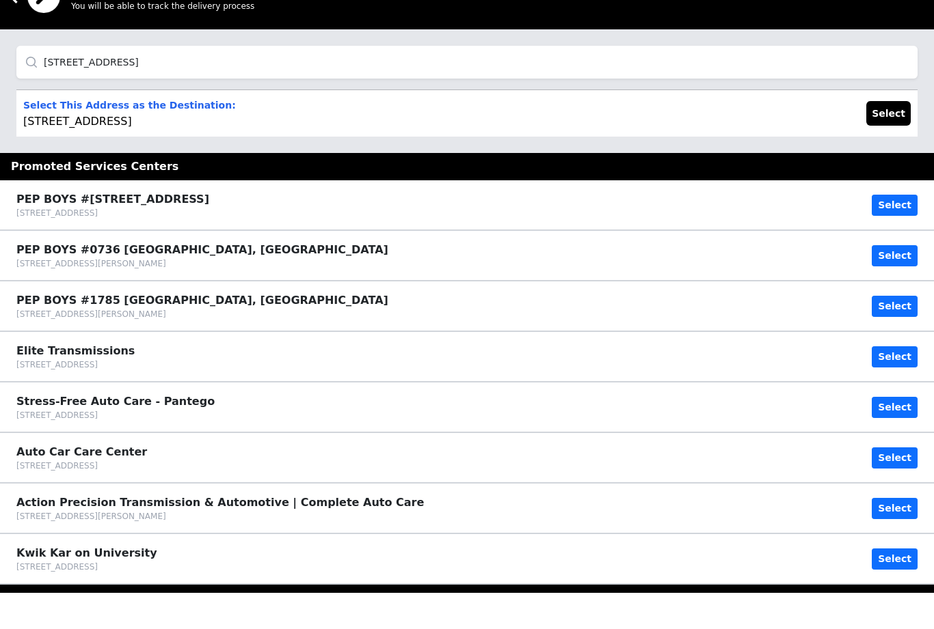
type input "7209 Rufe snow drive"
click at [896, 137] on button "Select" at bounding box center [888, 149] width 44 height 25
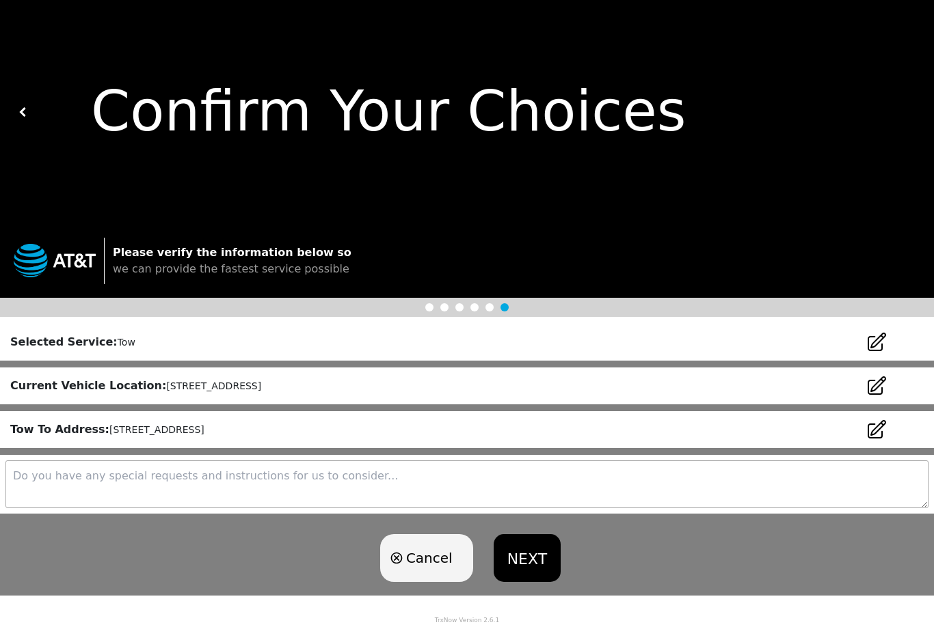
click at [519, 561] on button "NEXT" at bounding box center [526, 558] width 67 height 48
